Goal: Obtain resource: Download file/media

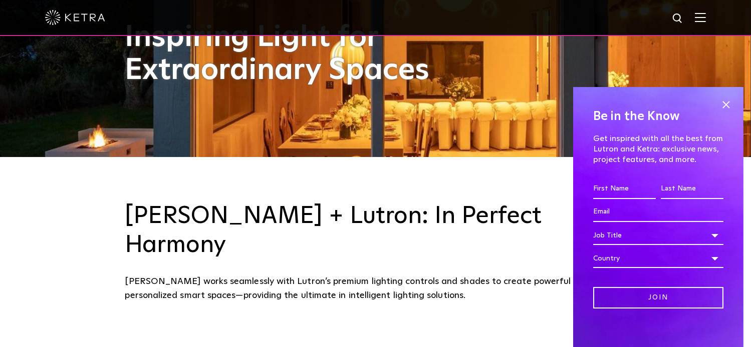
scroll to position [192, 0]
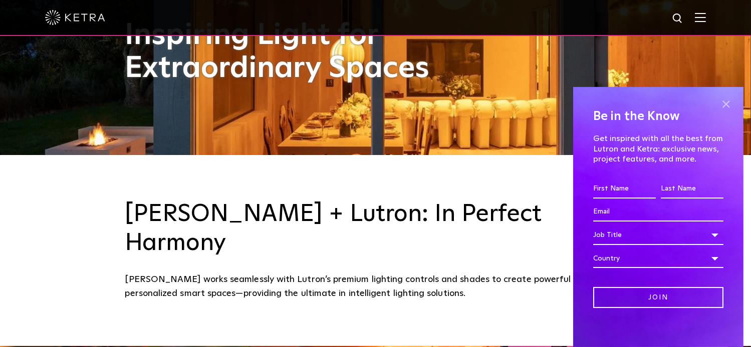
click at [718, 106] on span at bounding box center [725, 104] width 15 height 15
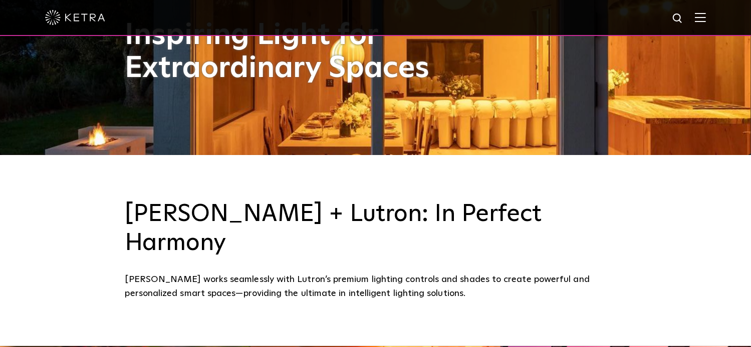
click at [715, 22] on div at bounding box center [375, 18] width 751 height 36
click at [705, 17] on img at bounding box center [699, 18] width 11 height 10
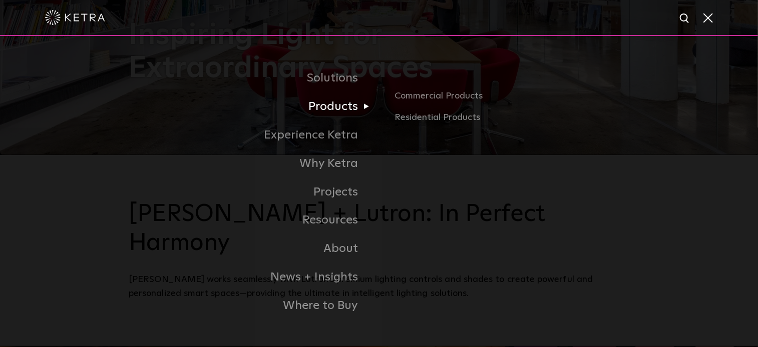
click at [339, 110] on link "Products" at bounding box center [254, 107] width 250 height 29
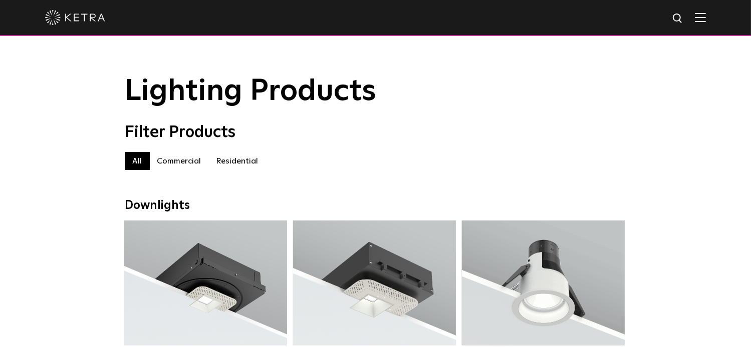
click at [705, 20] on img at bounding box center [699, 18] width 11 height 10
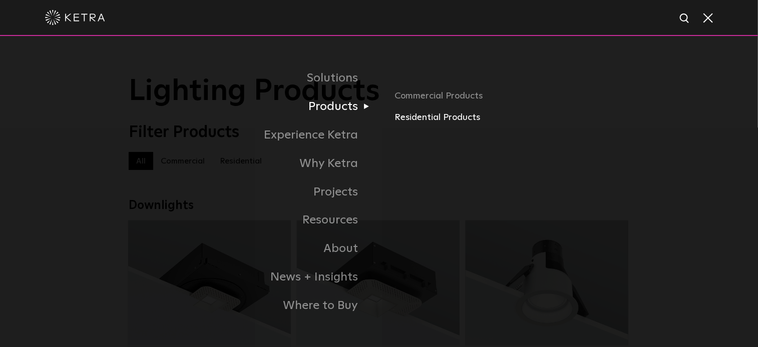
click at [414, 117] on link "Residential Products" at bounding box center [512, 118] width 234 height 15
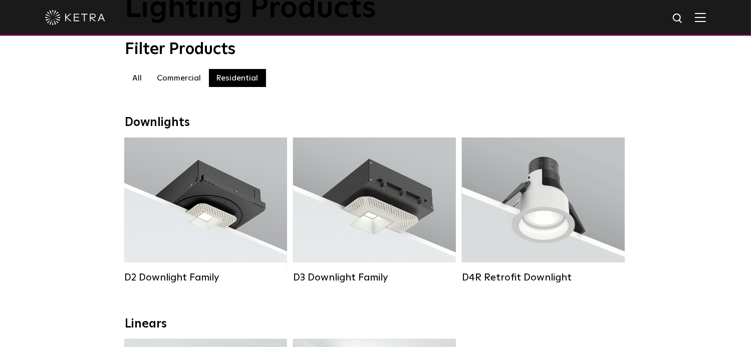
scroll to position [84, 0]
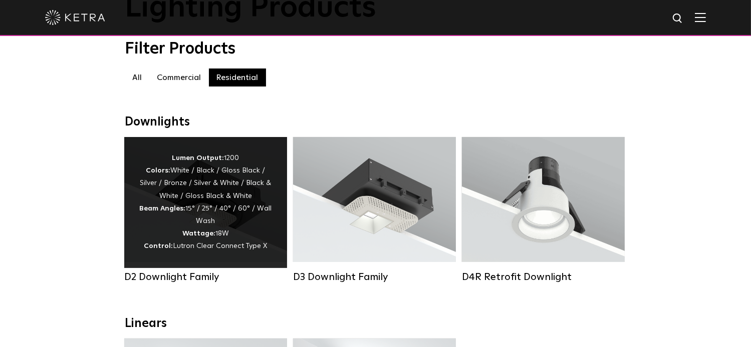
click at [221, 189] on div "Lumen Output: 1200 Colors: White / Black / Gloss Black / Silver / Bronze / Silv…" at bounding box center [205, 202] width 133 height 101
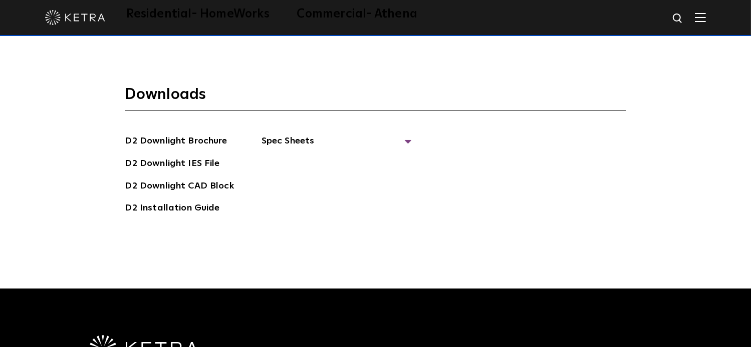
scroll to position [2617, 0]
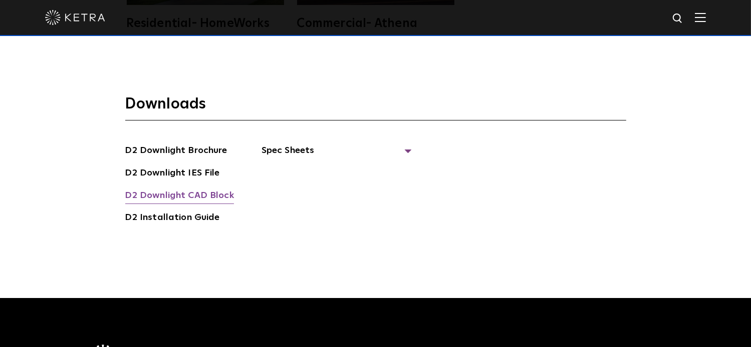
click at [182, 189] on link "D2 Downlight CAD Block" at bounding box center [179, 197] width 109 height 16
click at [404, 144] on span "Spec Sheets" at bounding box center [336, 155] width 150 height 22
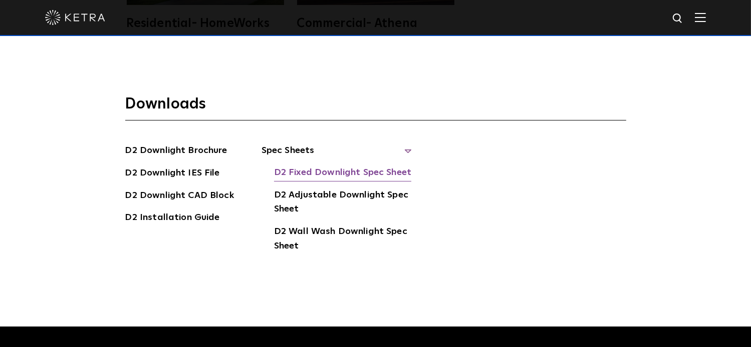
click at [393, 166] on link "D2 Fixed Downlight Spec Sheet" at bounding box center [342, 174] width 137 height 16
